Goal: Obtain resource: Download file/media

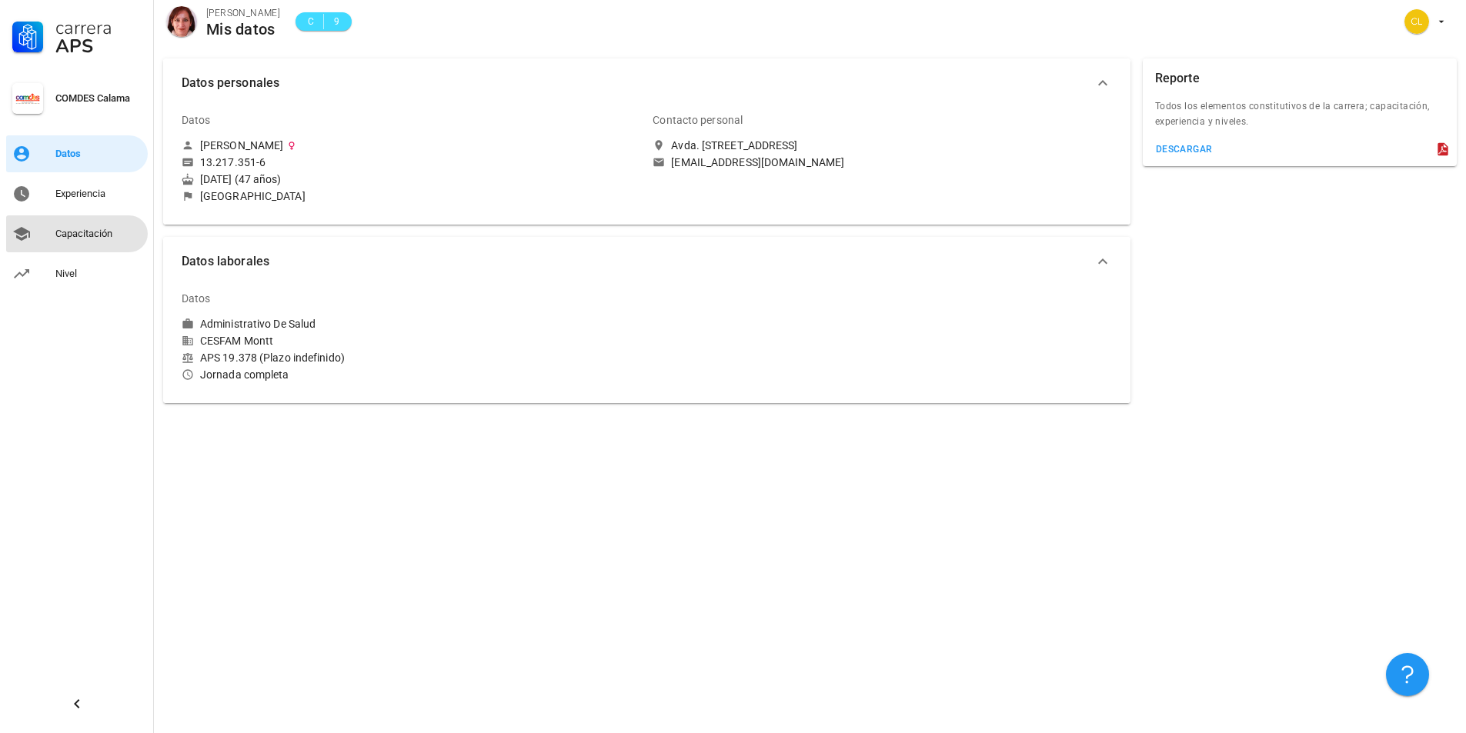
click at [38, 232] on link "Capacitación" at bounding box center [77, 233] width 142 height 37
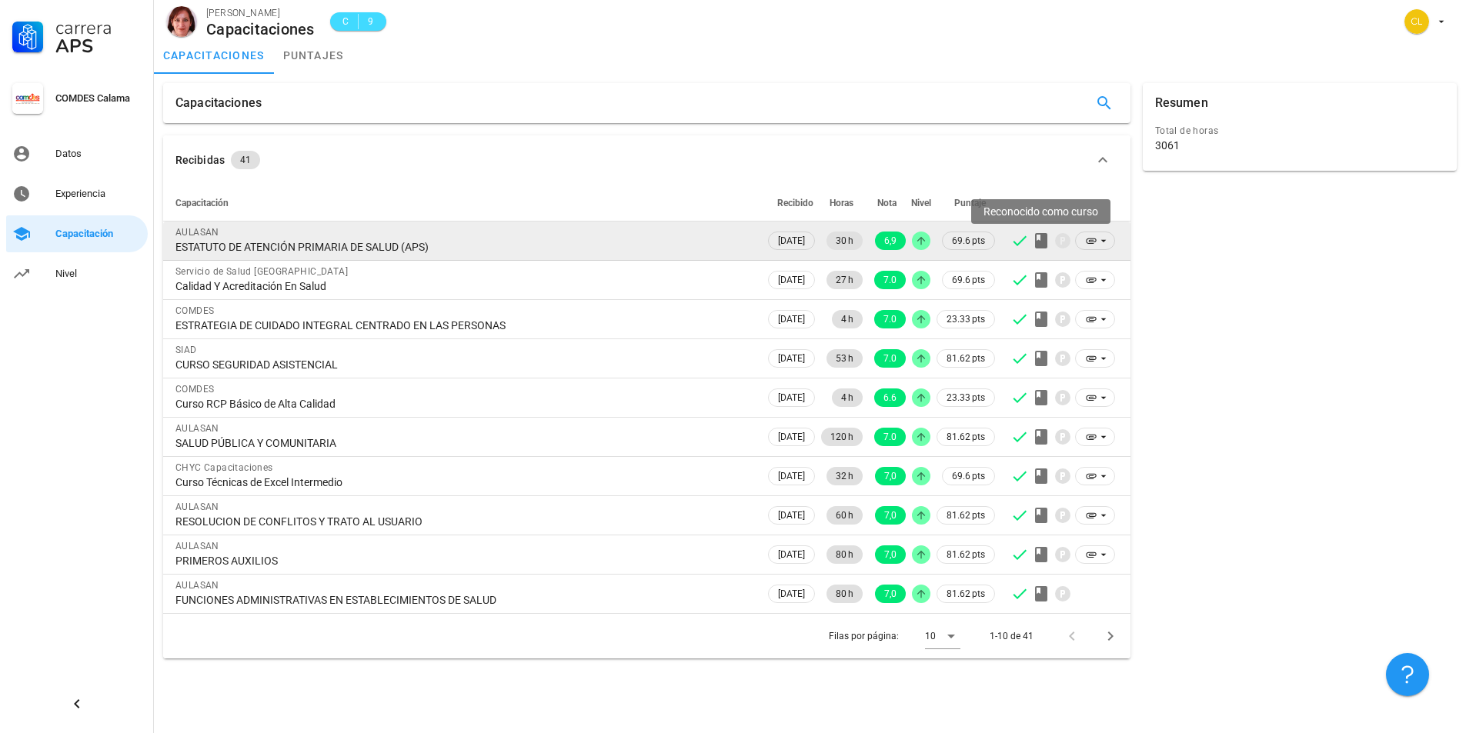
click at [1040, 238] on icon at bounding box center [1041, 241] width 18 height 18
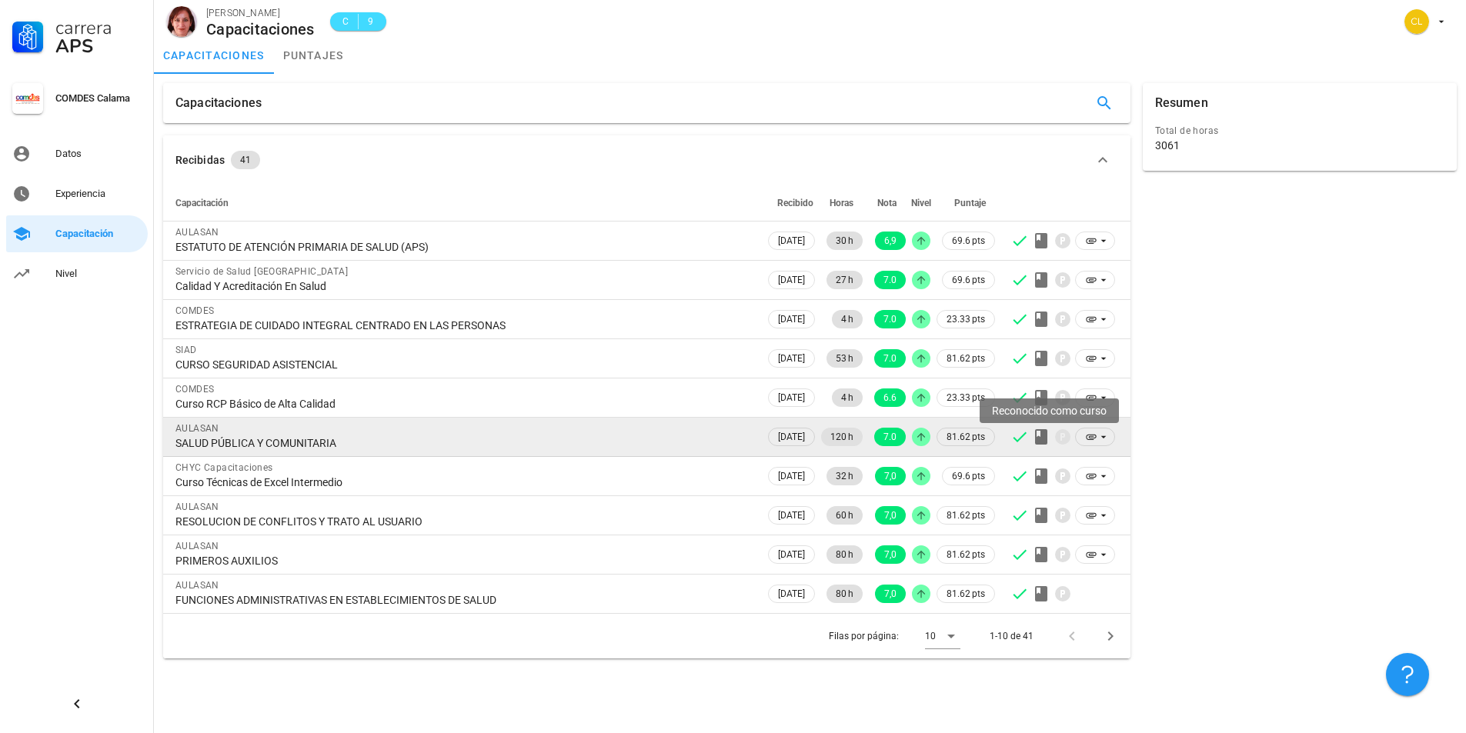
click at [1037, 431] on icon at bounding box center [1041, 436] width 12 height 15
click at [1093, 437] on icon at bounding box center [1091, 437] width 12 height 12
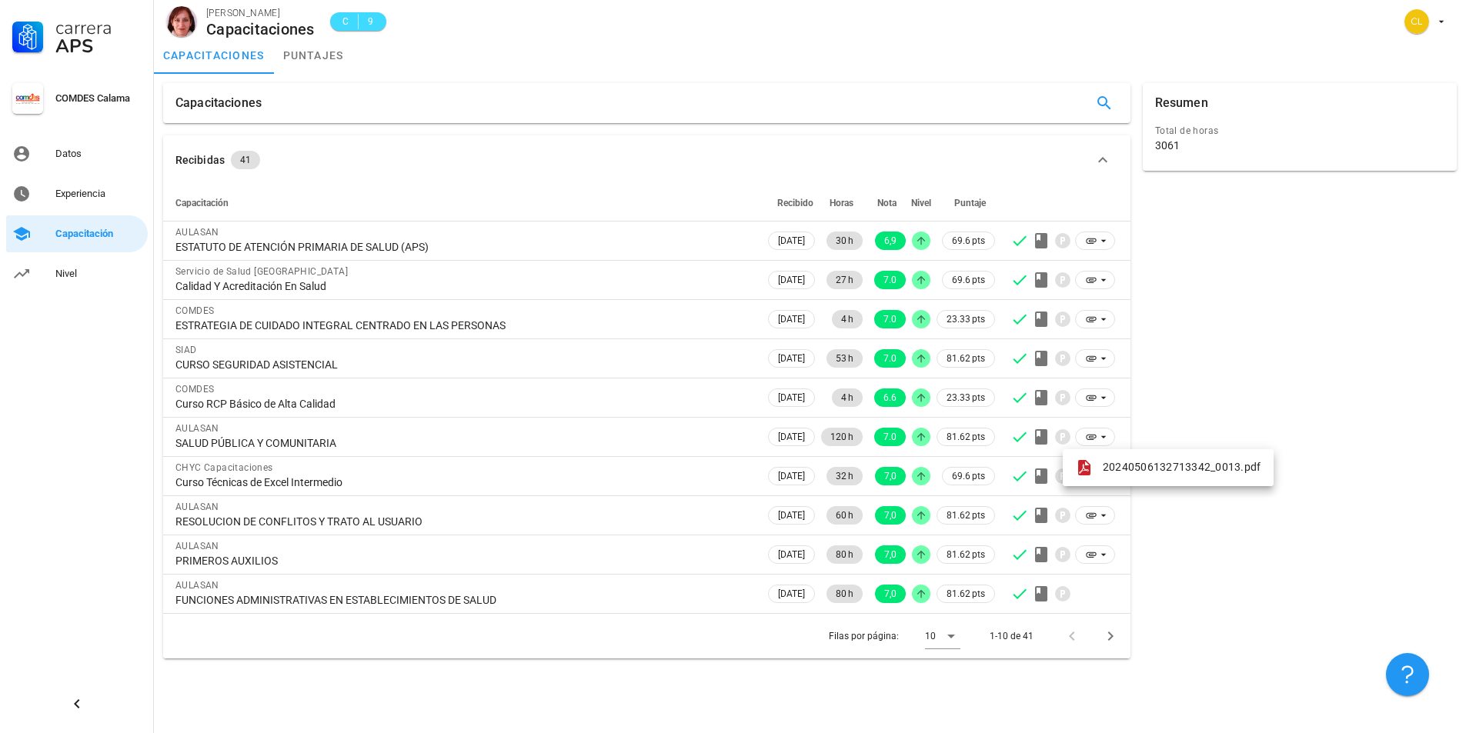
click at [1252, 331] on div "Resumen Total de horas 3061" at bounding box center [1300, 371] width 326 height 588
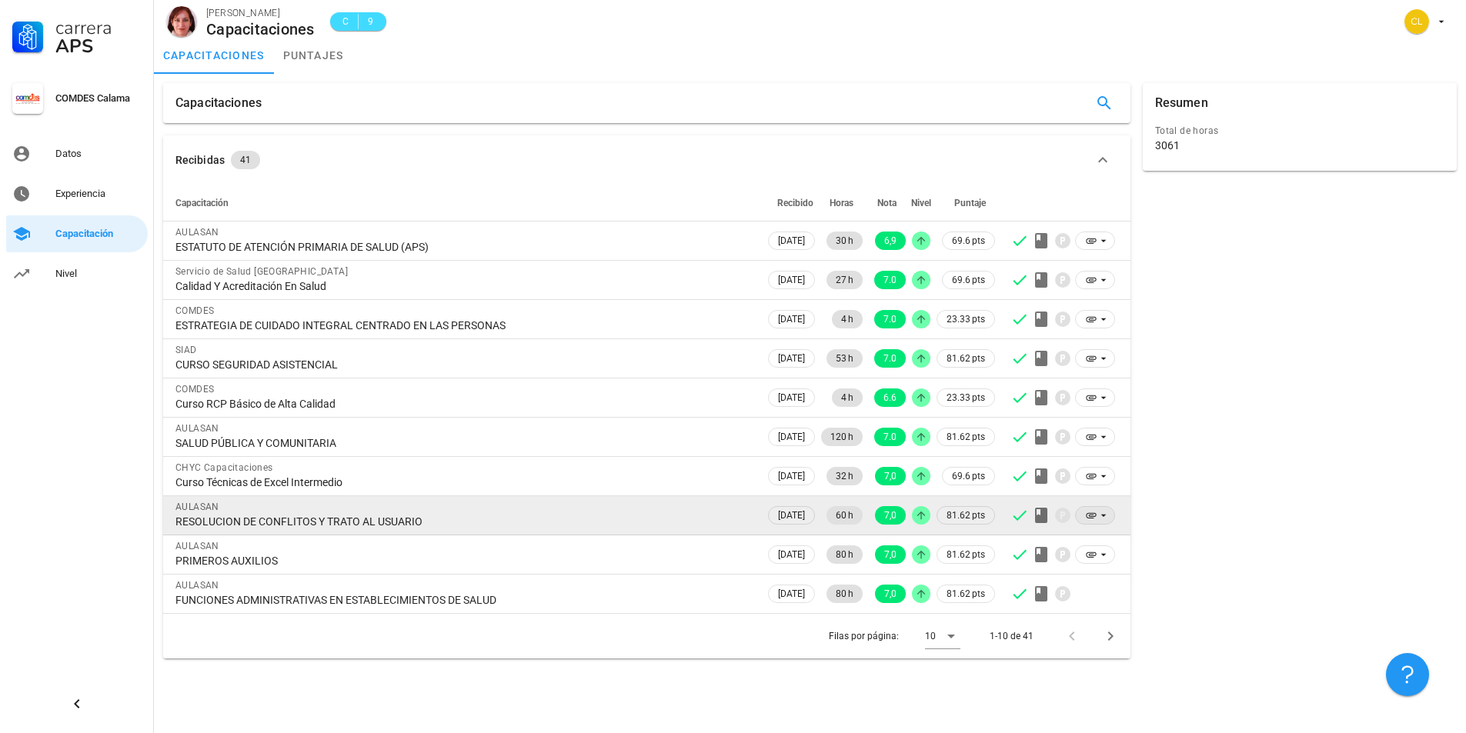
click at [1103, 512] on icon at bounding box center [1103, 515] width 12 height 12
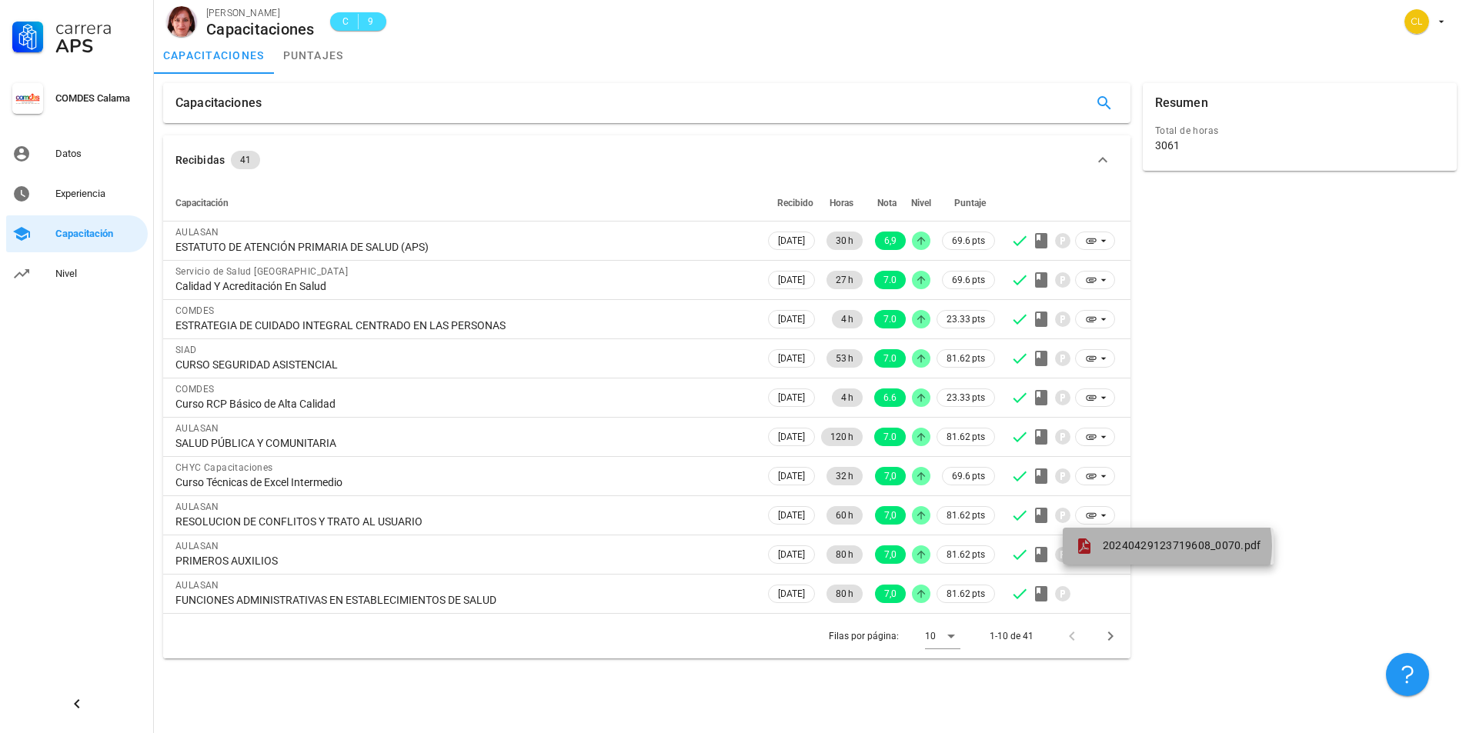
click at [1143, 544] on span "20240429123719608_0070.pdf" at bounding box center [1182, 545] width 159 height 12
click at [1111, 634] on icon "Página siguiente" at bounding box center [1110, 636] width 18 height 18
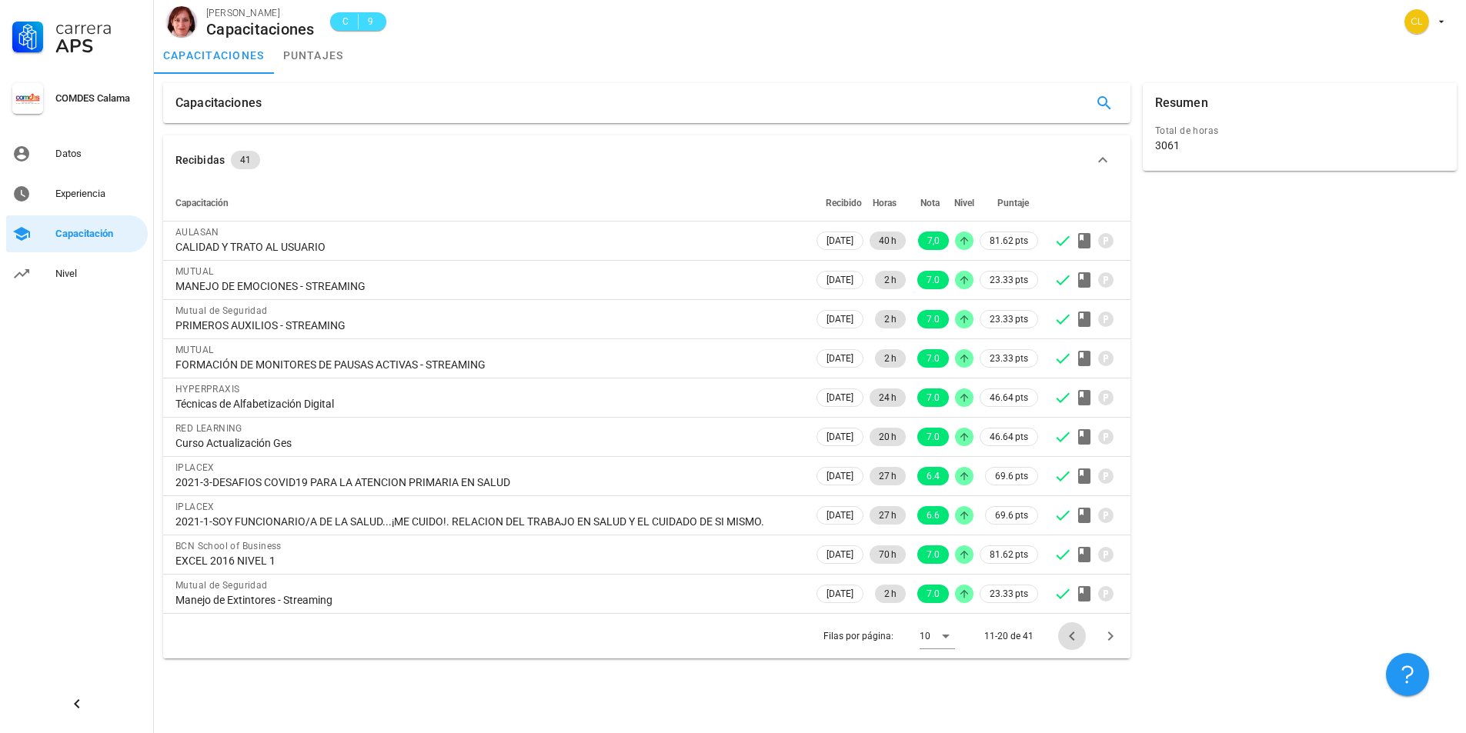
click at [1070, 636] on icon "Página anterior" at bounding box center [1071, 636] width 5 height 9
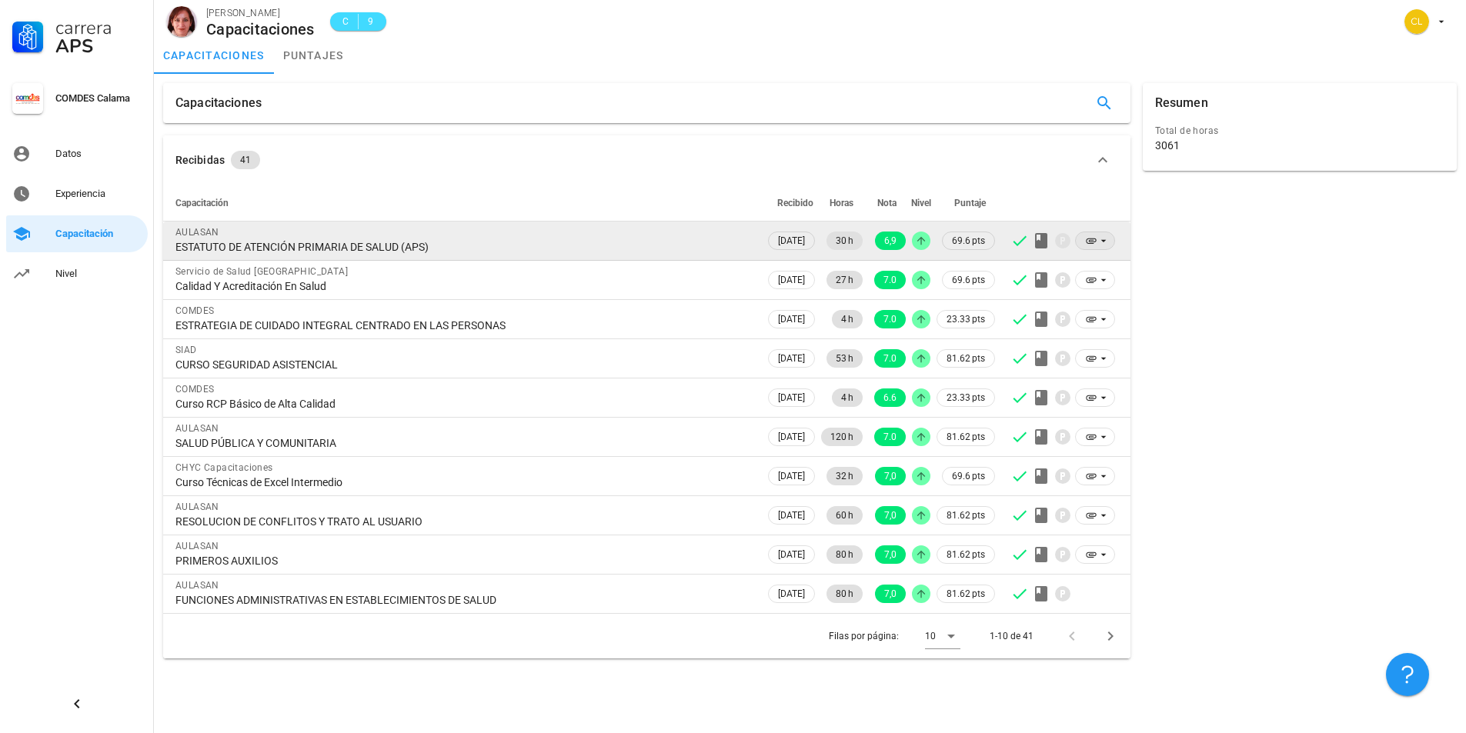
click at [1103, 244] on icon at bounding box center [1103, 241] width 12 height 12
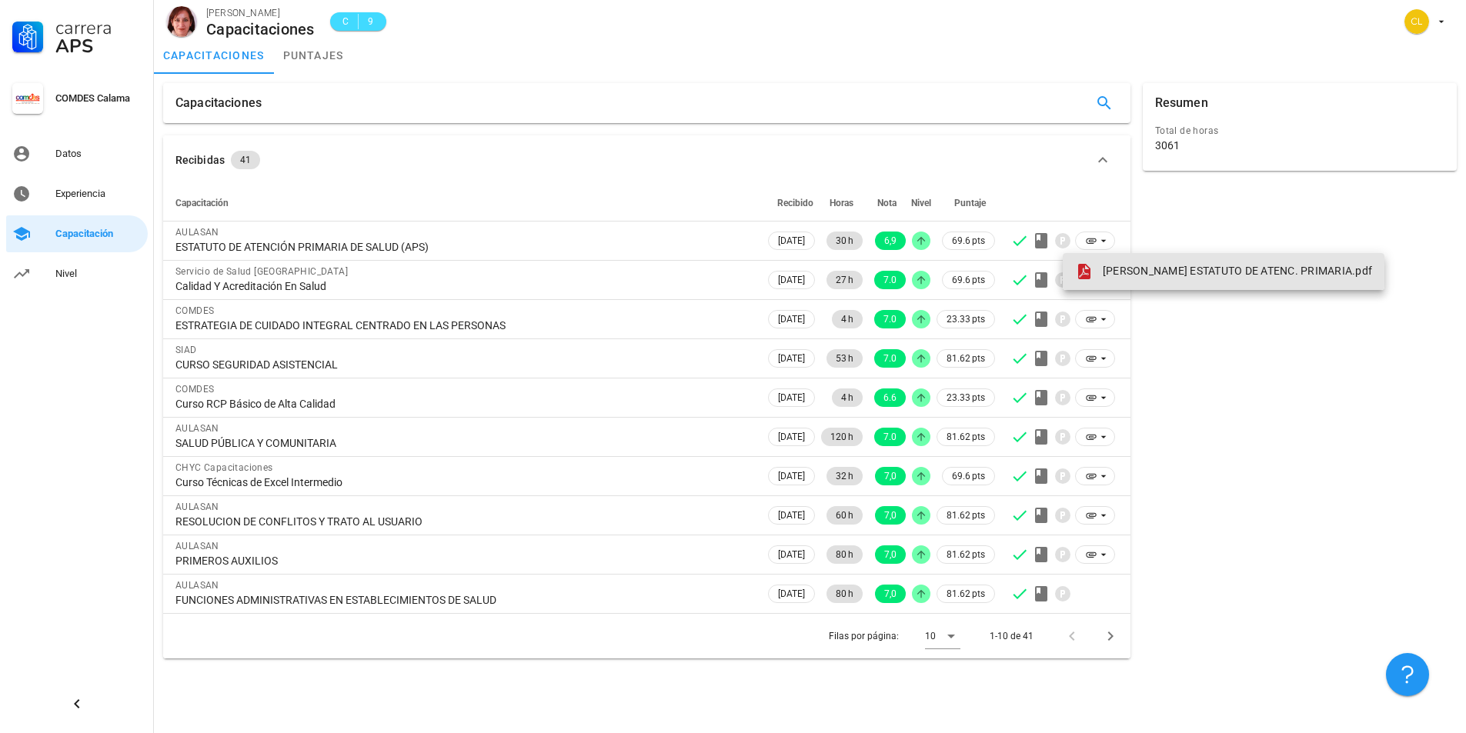
click at [1150, 273] on span "[PERSON_NAME] ESTATUTO DE ATENC. PRIMARIA.pdf" at bounding box center [1237, 271] width 269 height 12
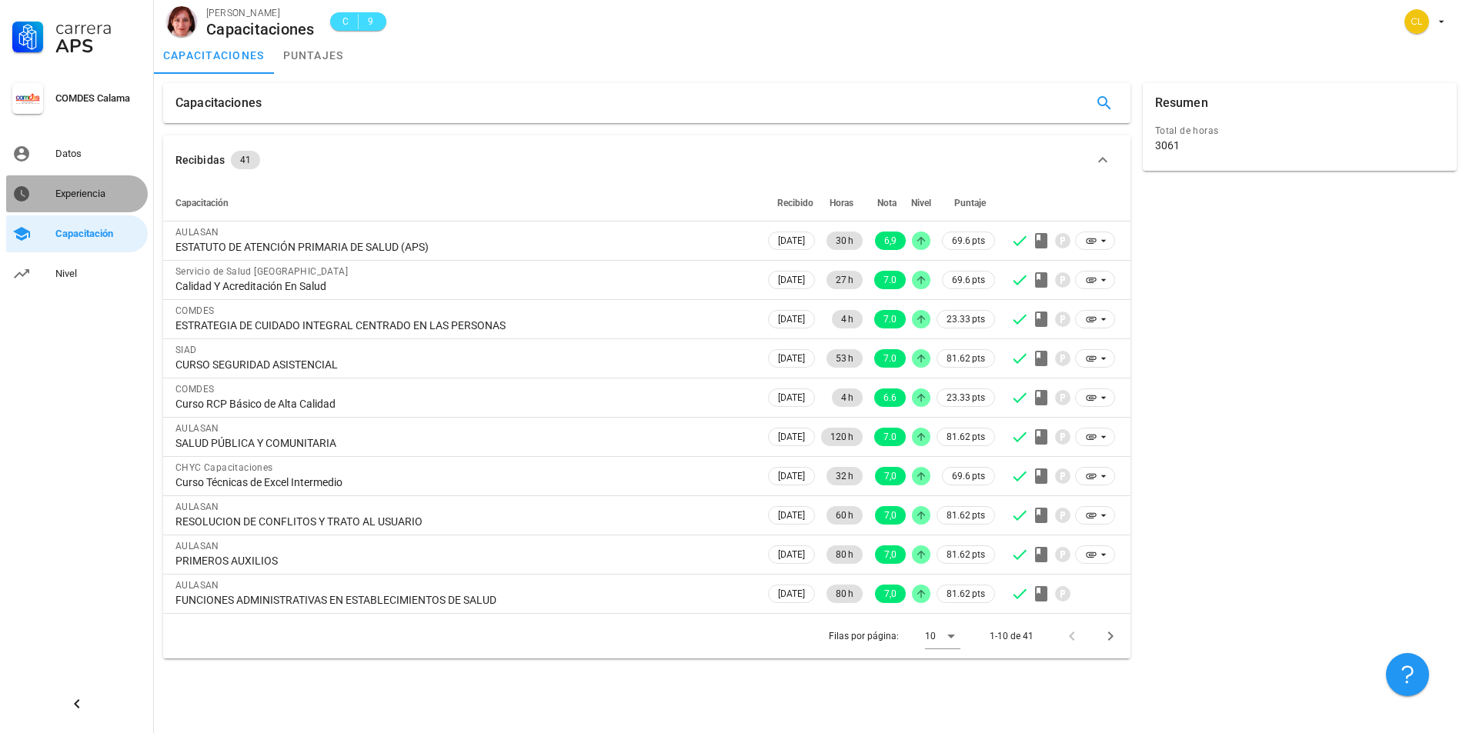
click at [100, 204] on div "Experiencia" at bounding box center [98, 194] width 86 height 25
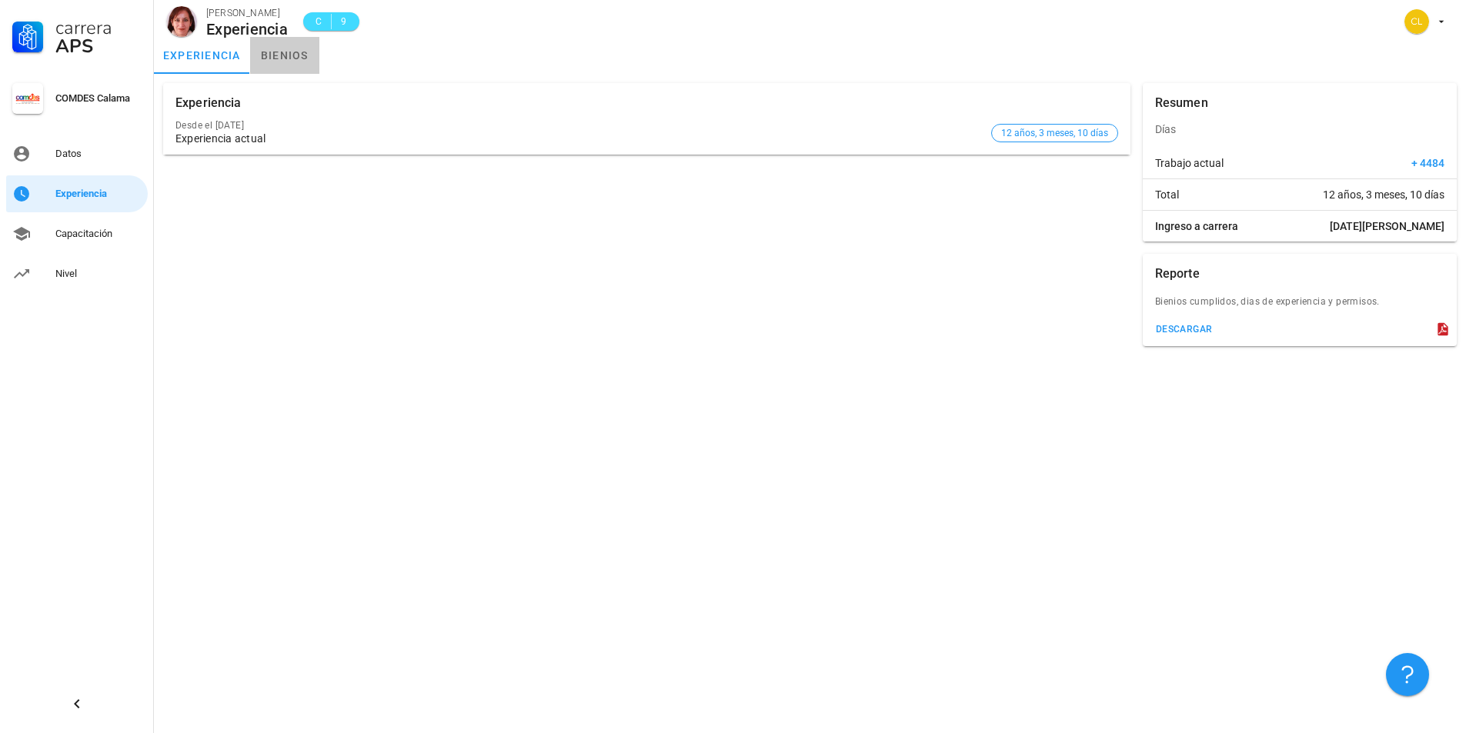
click at [300, 58] on link "bienios" at bounding box center [284, 55] width 69 height 37
